Goal: Task Accomplishment & Management: Use online tool/utility

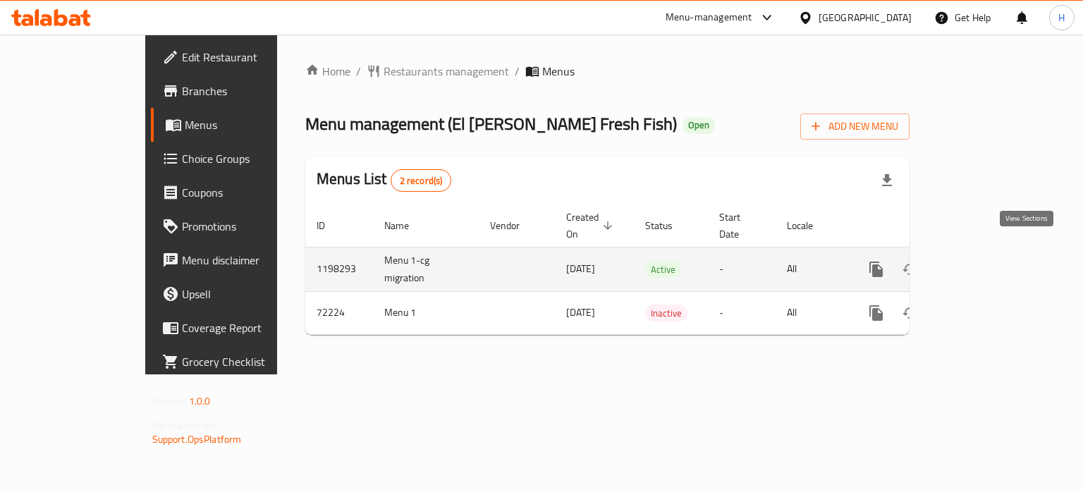
click at [987, 261] on icon "enhanced table" at bounding box center [978, 269] width 17 height 17
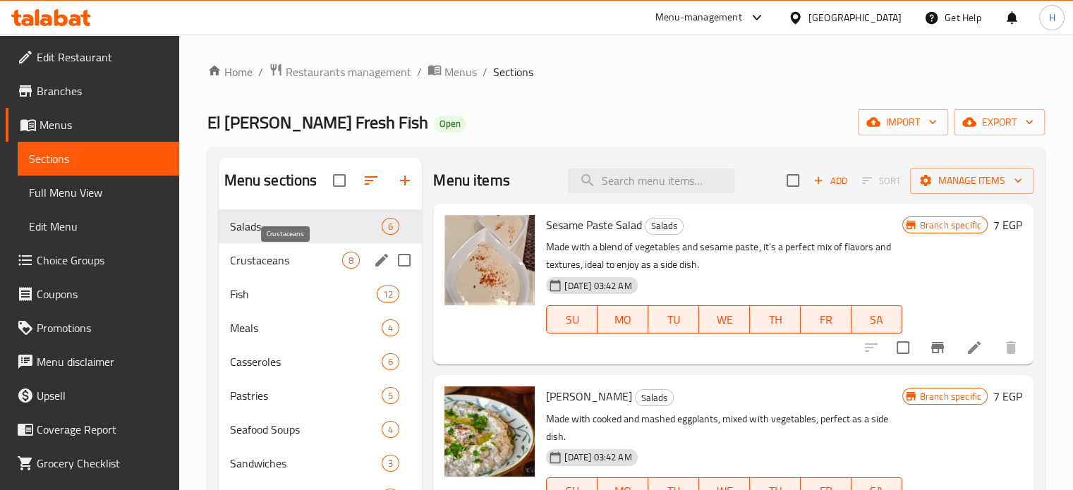
click at [258, 267] on span "Crustaceans" at bounding box center [286, 260] width 113 height 17
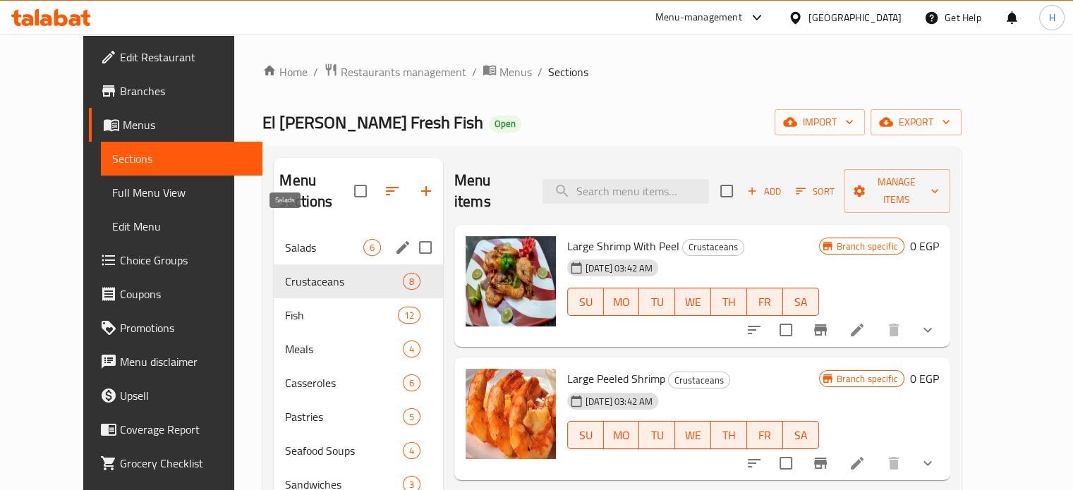
click at [285, 239] on span "Salads" at bounding box center [324, 247] width 78 height 17
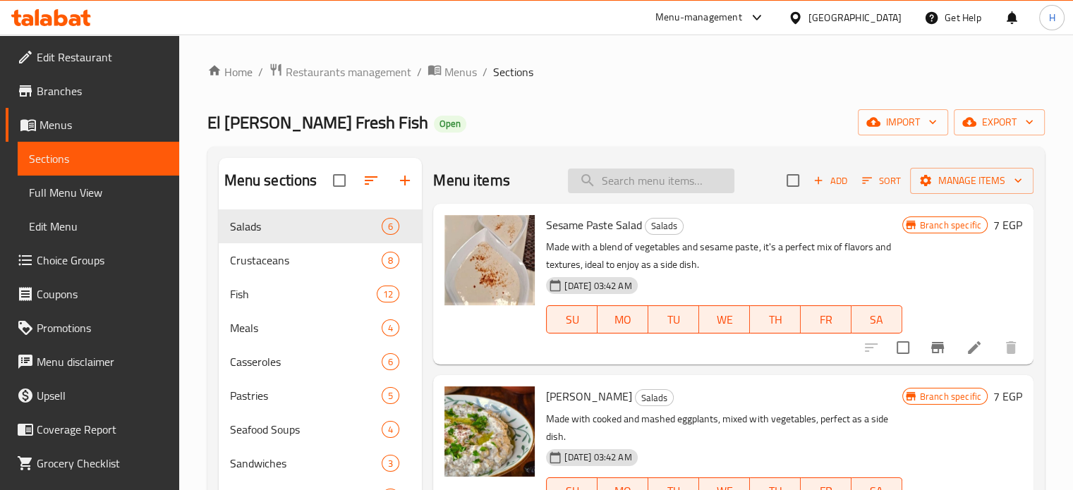
click at [665, 176] on input "search" at bounding box center [651, 181] width 166 height 25
type input "["
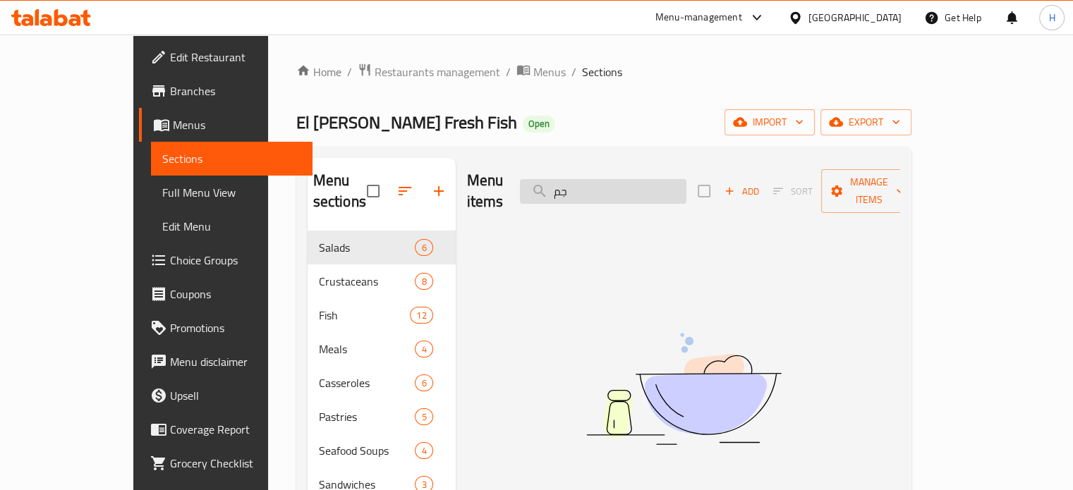
type input "ج"
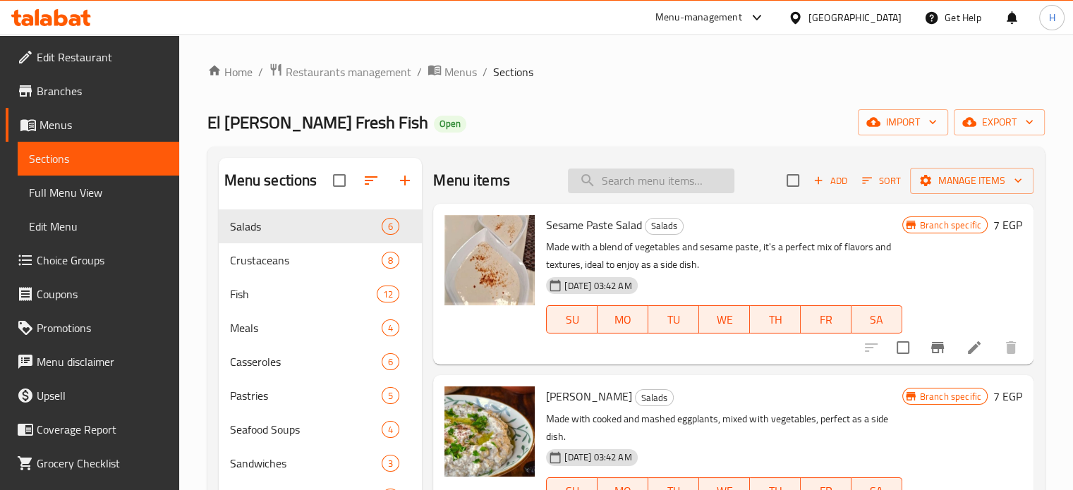
click at [666, 176] on input "search" at bounding box center [651, 181] width 166 height 25
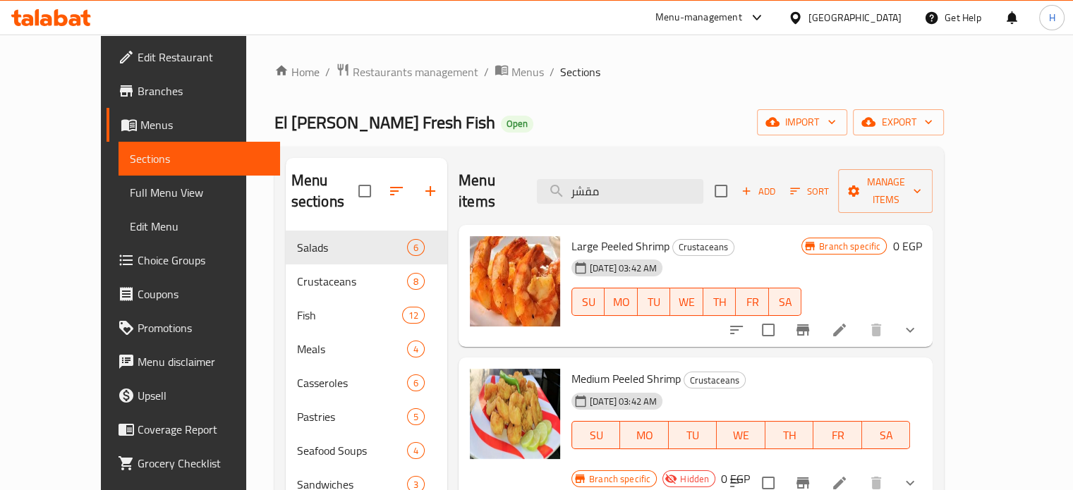
type input "مقشر"
click at [918, 322] on icon "show more" at bounding box center [909, 330] width 17 height 17
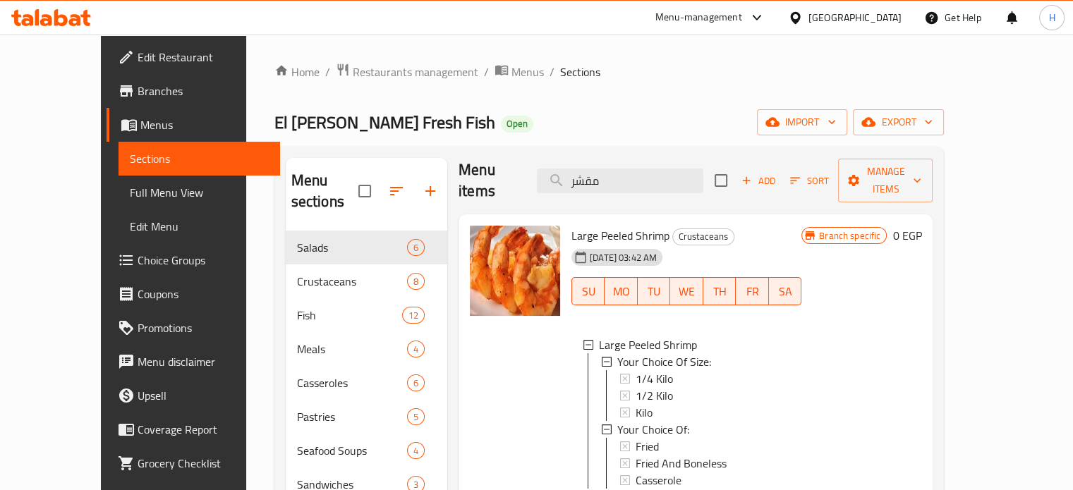
scroll to position [13, 0]
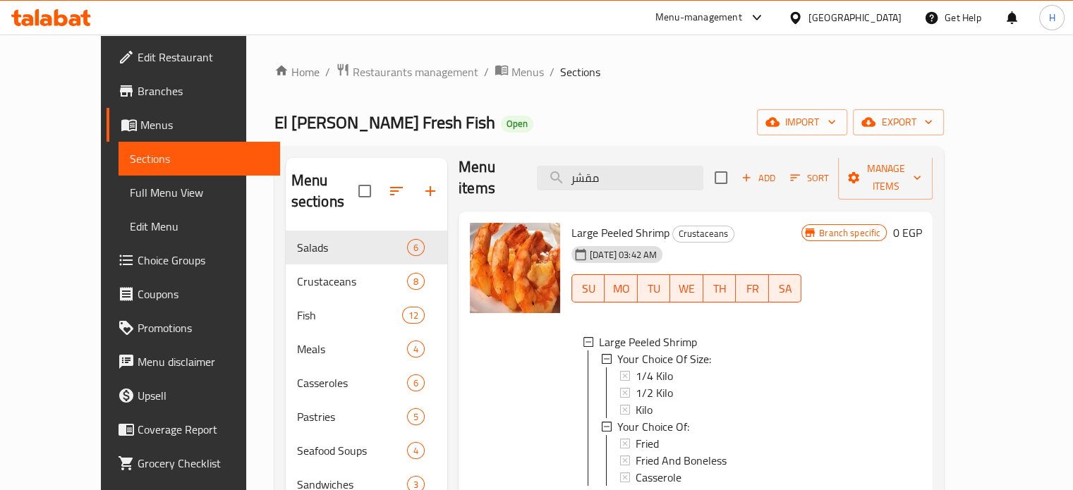
click at [59, 16] on icon at bounding box center [60, 17] width 13 height 17
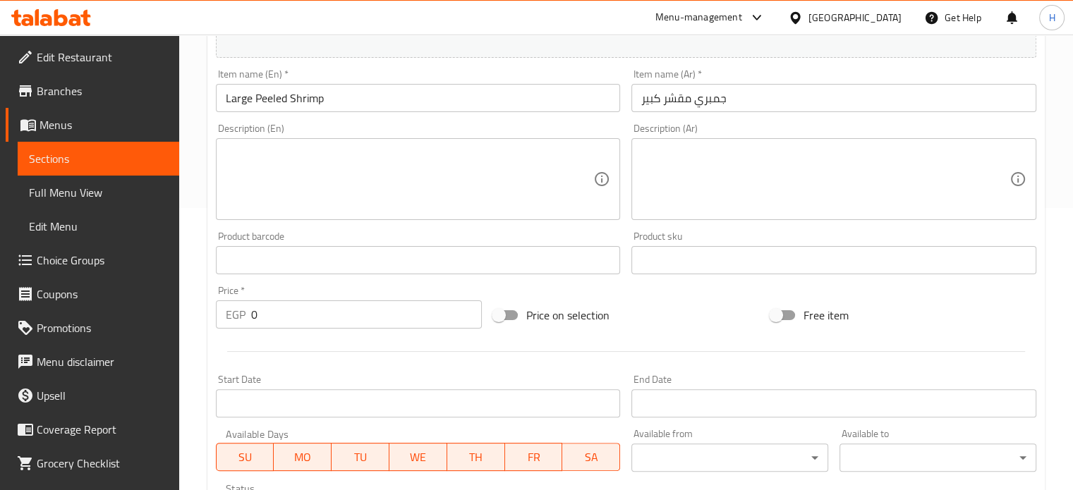
scroll to position [564, 0]
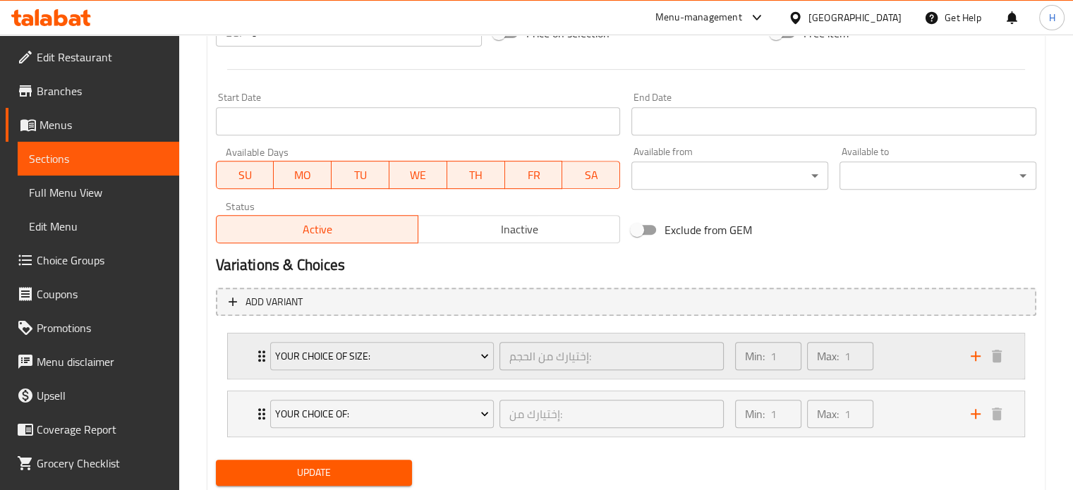
click at [234, 360] on div "Your Choice Of Size: إختيارك من الحجم: ​ Min: 1 ​ Max: 1 ​" at bounding box center [626, 356] width 796 height 45
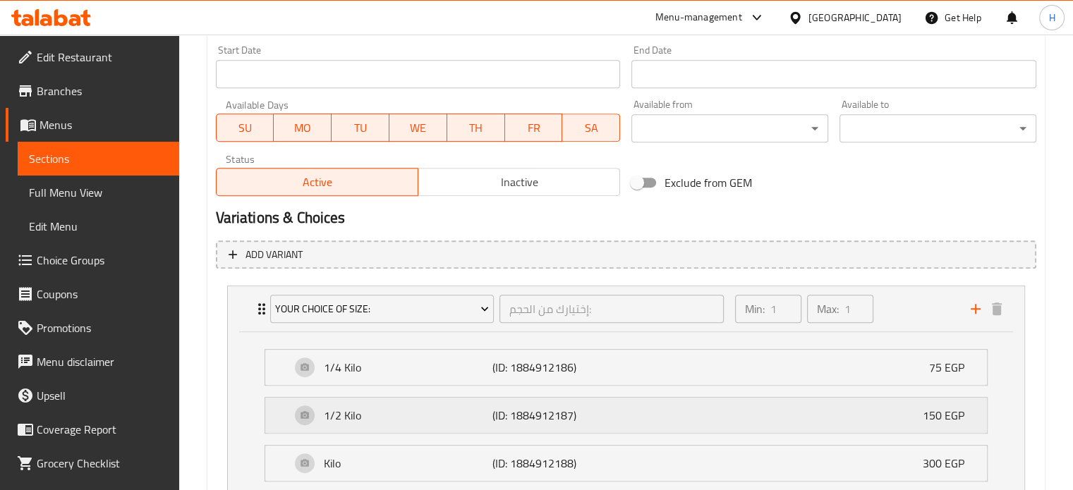
scroll to position [635, 0]
